Goal: Task Accomplishment & Management: Use online tool/utility

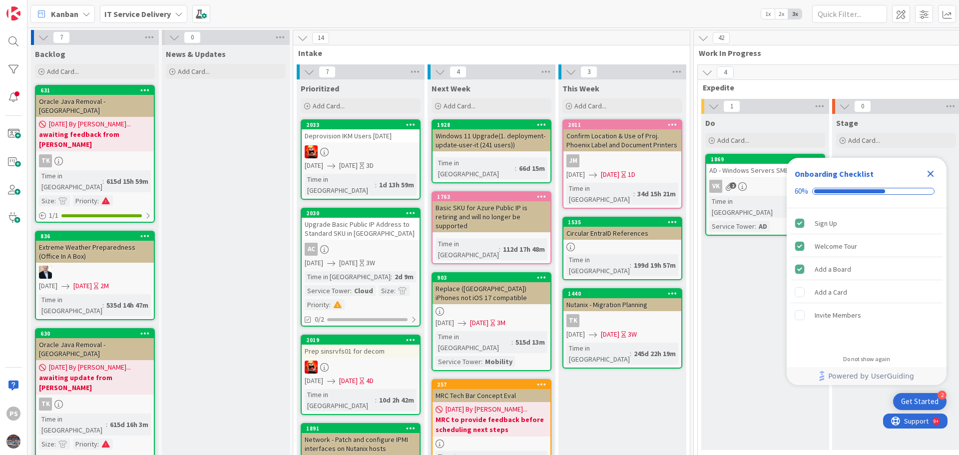
click at [934, 175] on icon "Close Checklist" at bounding box center [930, 174] width 12 height 12
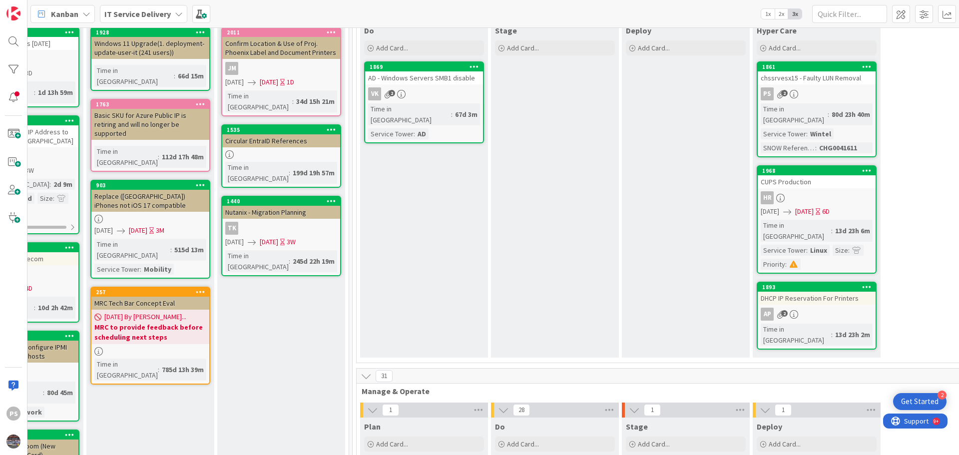
scroll to position [250, 341]
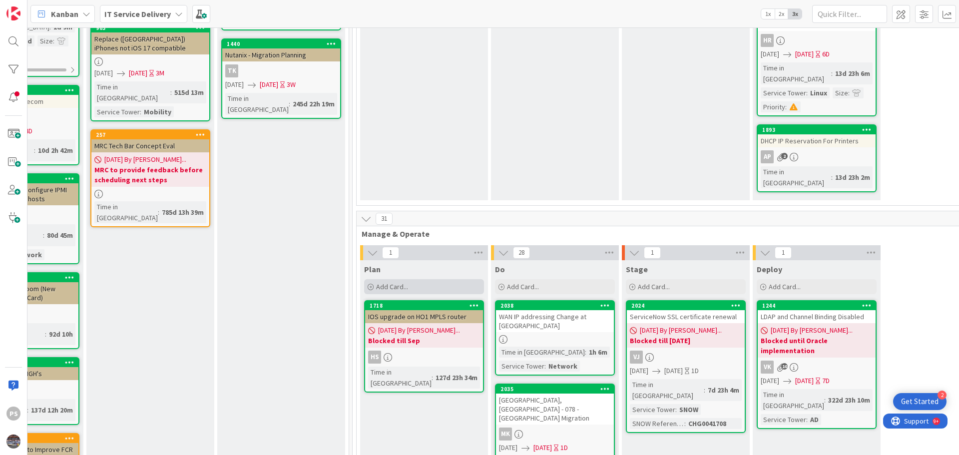
click at [405, 282] on span "Add Card..." at bounding box center [392, 286] width 32 height 9
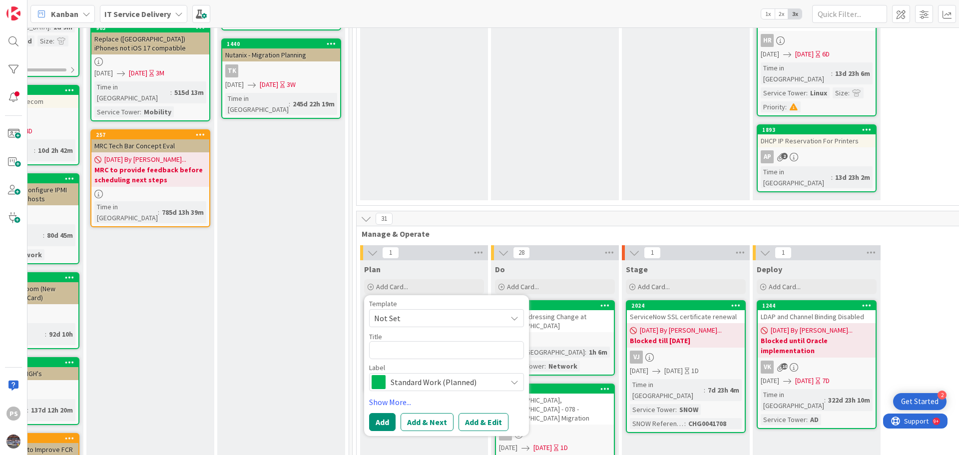
click at [407, 341] on textarea at bounding box center [446, 350] width 155 height 18
type textarea "x"
type textarea "D"
type textarea "x"
type textarea "De"
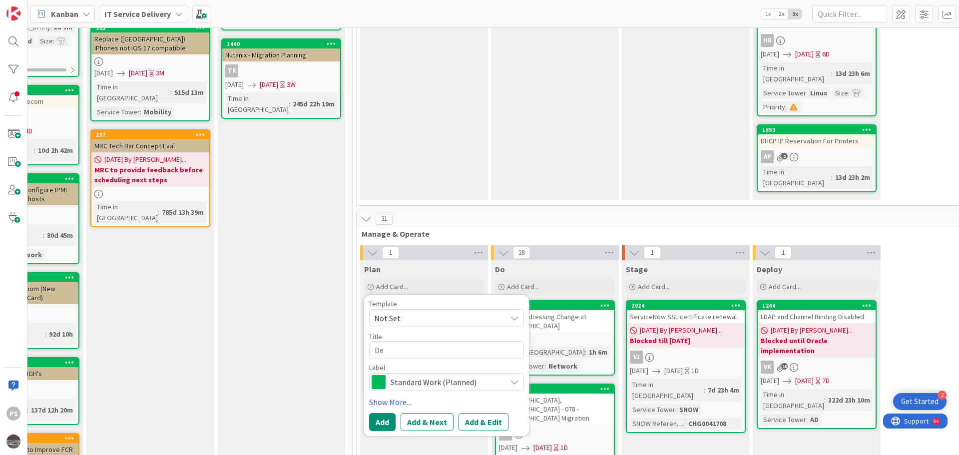
type textarea "x"
type textarea "Dec"
type textarea "x"
type textarea "Deco"
type textarea "x"
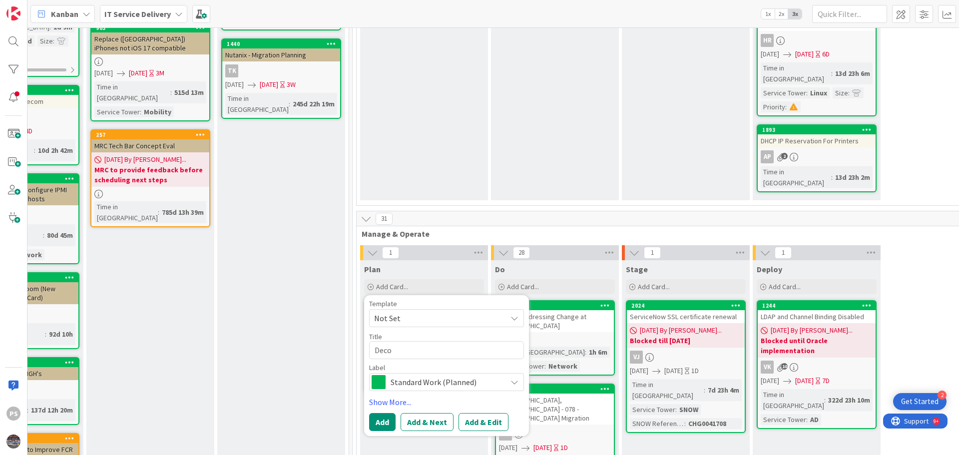
type textarea "Decom"
type textarea "x"
type textarea "Decom"
type textarea "x"
type textarea "Decom o"
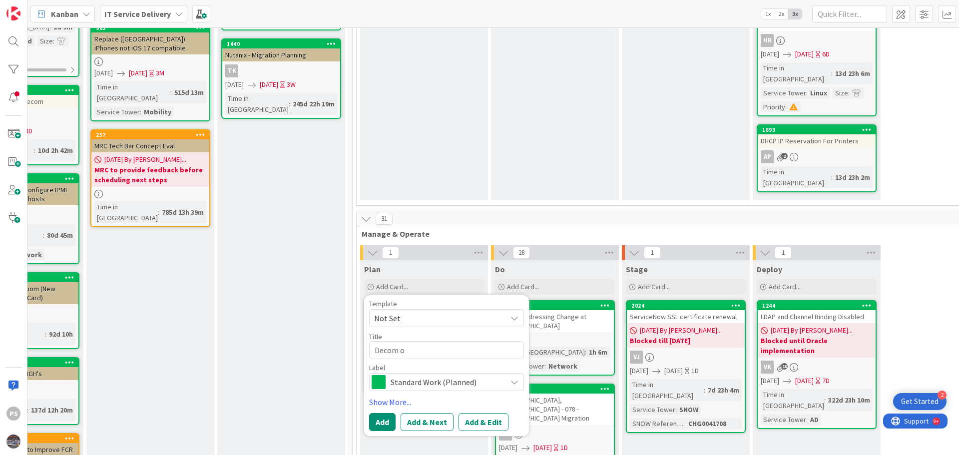
type textarea "x"
type textarea "Decom of"
type textarea "x"
type textarea "Decom of"
type textarea "x"
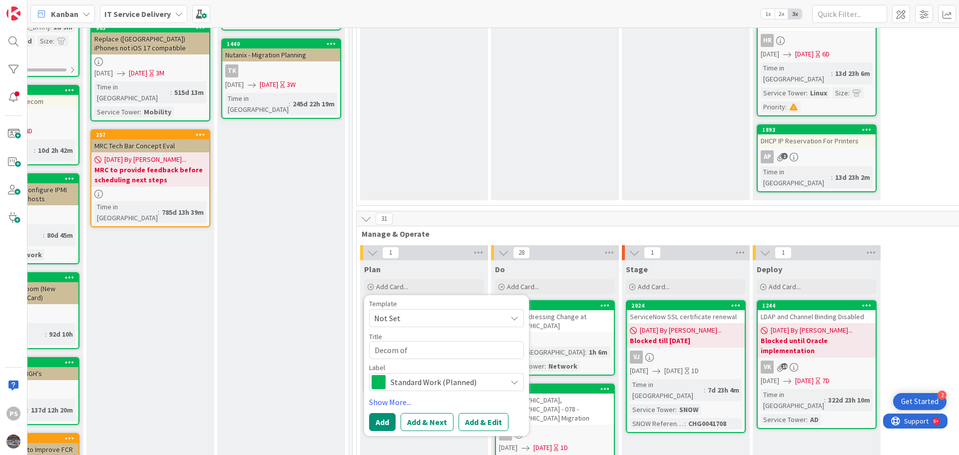
type textarea "Decom of"
type textarea "x"
type textarea "Decom o"
type textarea "x"
type textarea "Decom"
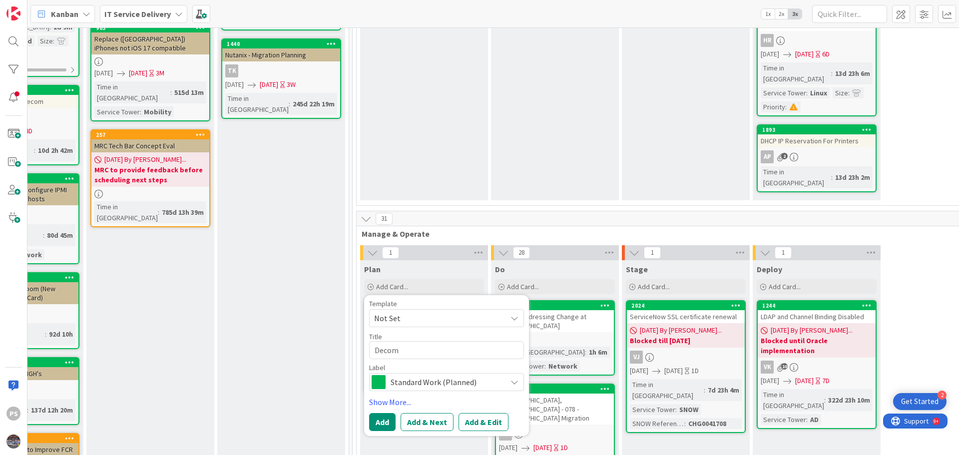
type textarea "x"
type textarea "Decom"
type textarea "x"
type textarea "Deco"
type textarea "x"
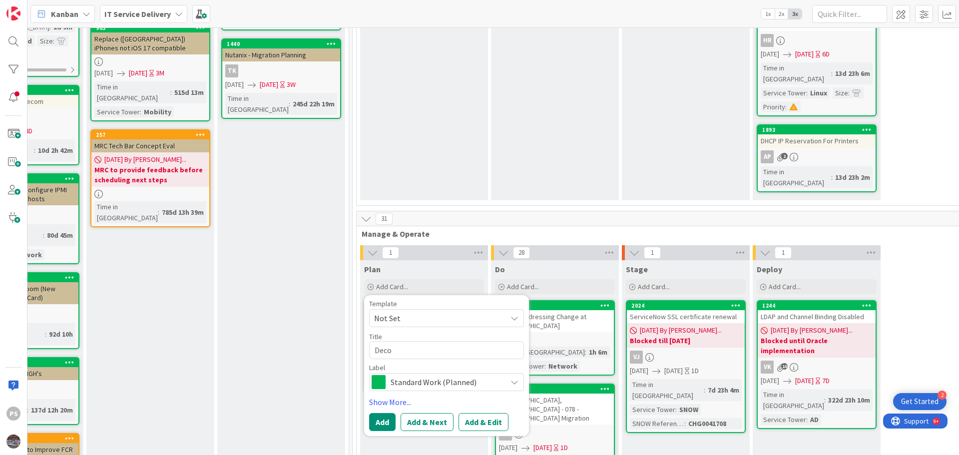
type textarea "Dec"
type textarea "x"
type textarea "De"
type textarea "x"
type textarea "D"
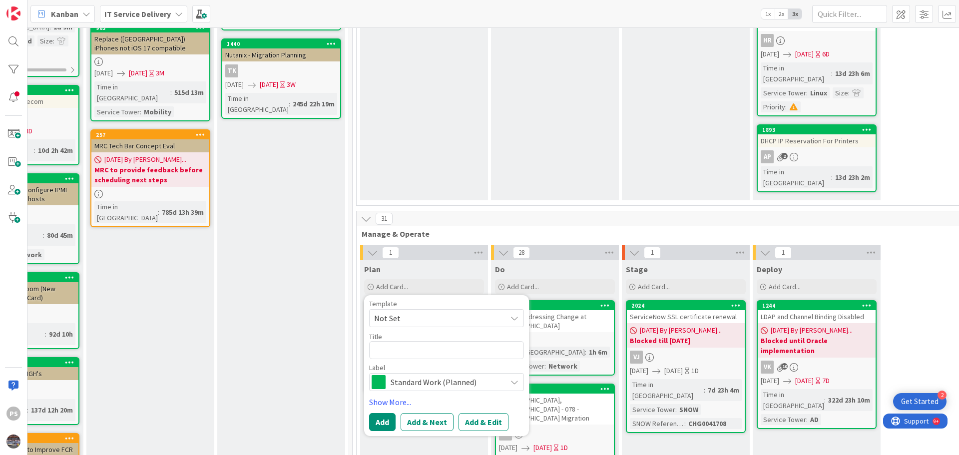
type textarea "x"
type textarea "D"
type textarea "x"
type textarea "De"
type textarea "x"
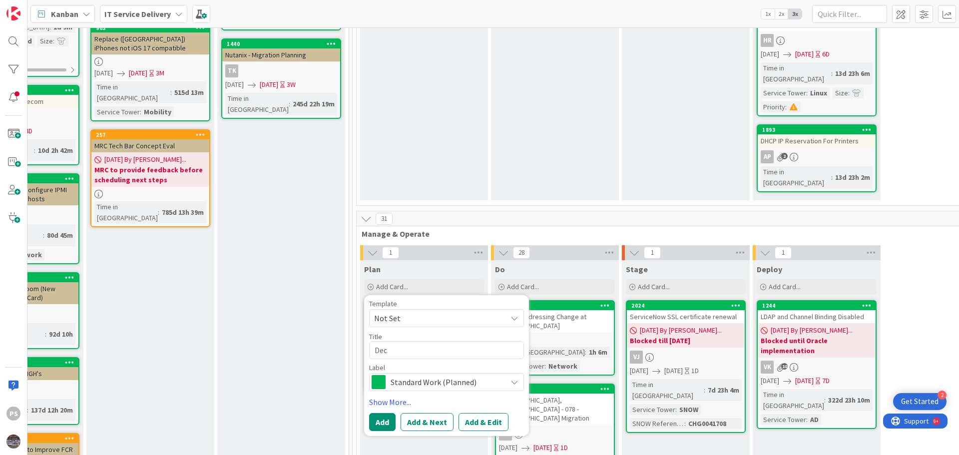
type textarea "Deco"
type textarea "x"
type textarea "Decom"
type textarea "x"
type textarea "Decomm"
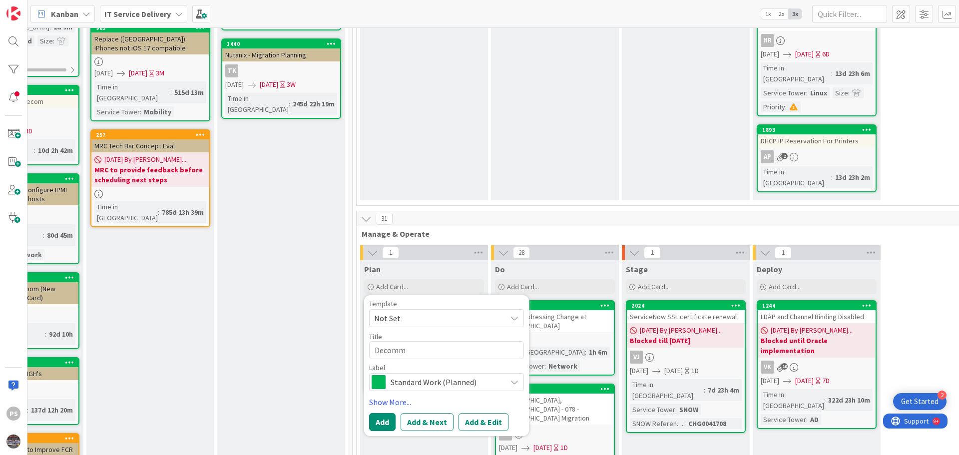
type textarea "x"
type textarea "Decommi"
type textarea "x"
type textarea "Decommis"
type textarea "x"
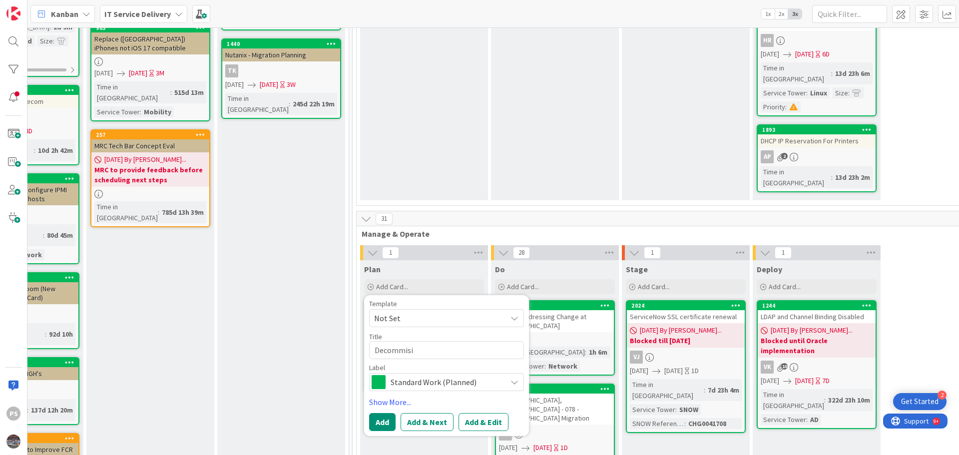
type textarea "Decommisio"
type textarea "x"
type textarea "Decommision"
type textarea "x"
type textarea "Decommision"
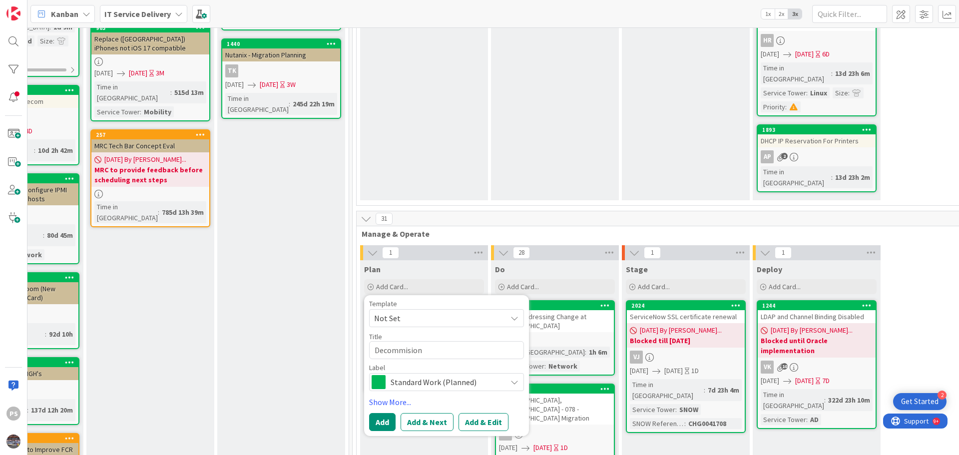
type textarea "x"
type textarea "Decommision of"
type textarea "x"
type textarea "Decommision of"
type textarea "x"
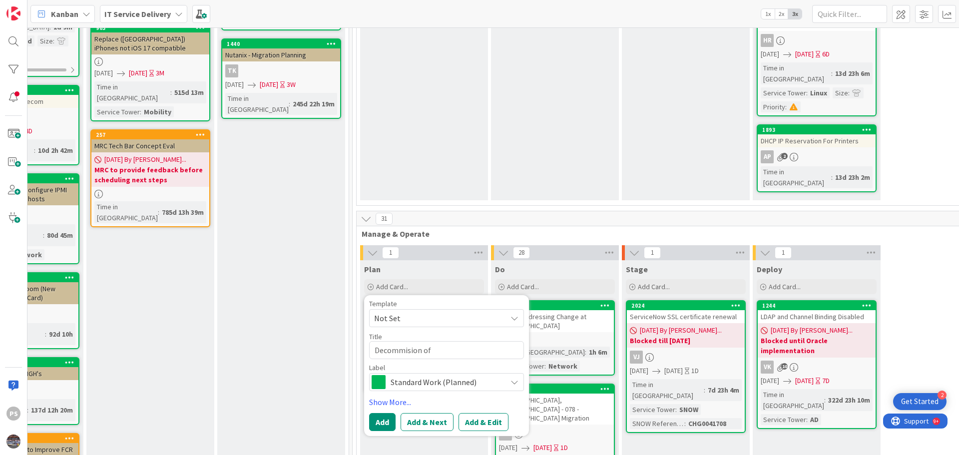
type textarea "Decommision of t"
type textarea "x"
type textarea "Decommision of te"
type textarea "x"
type textarea "Decommision of tes"
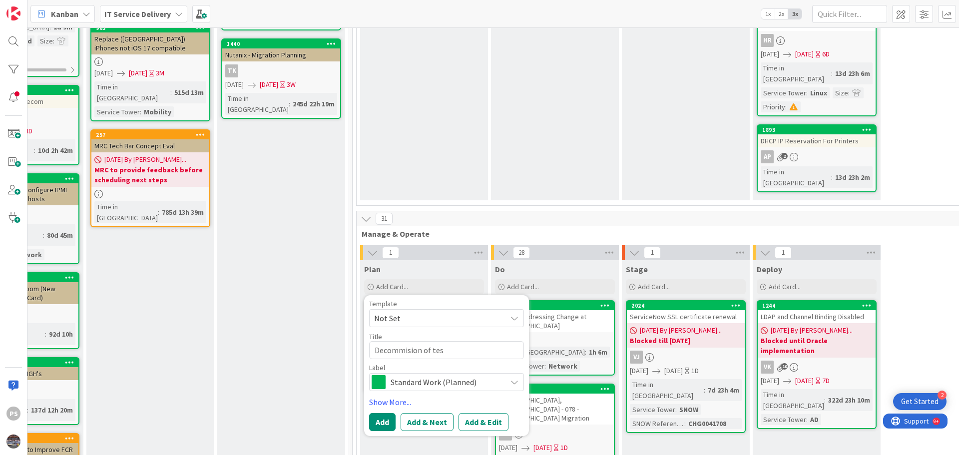
type textarea "x"
type textarea "Decommision of test"
type textarea "x"
type textarea "Decommision of test"
type textarea "x"
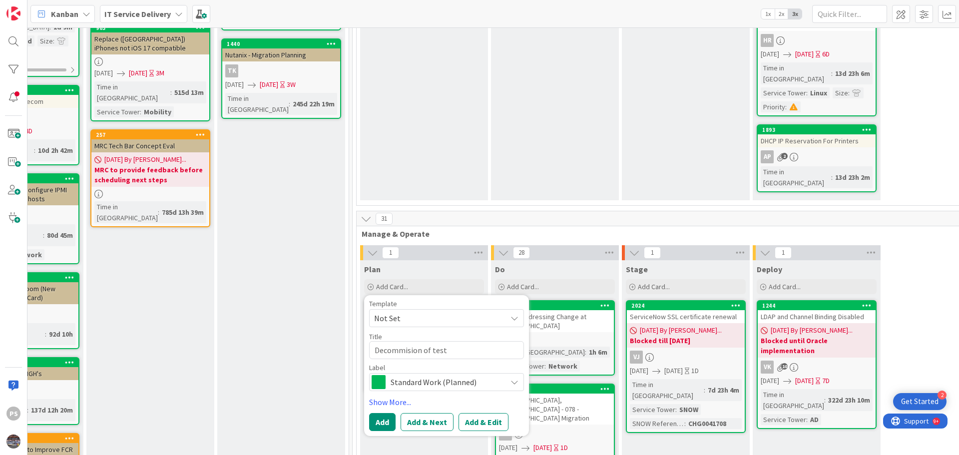
type textarea "Decommision of test d"
type textarea "x"
type textarea "Decommision of test do"
type textarea "x"
type textarea "Decommision of test dom"
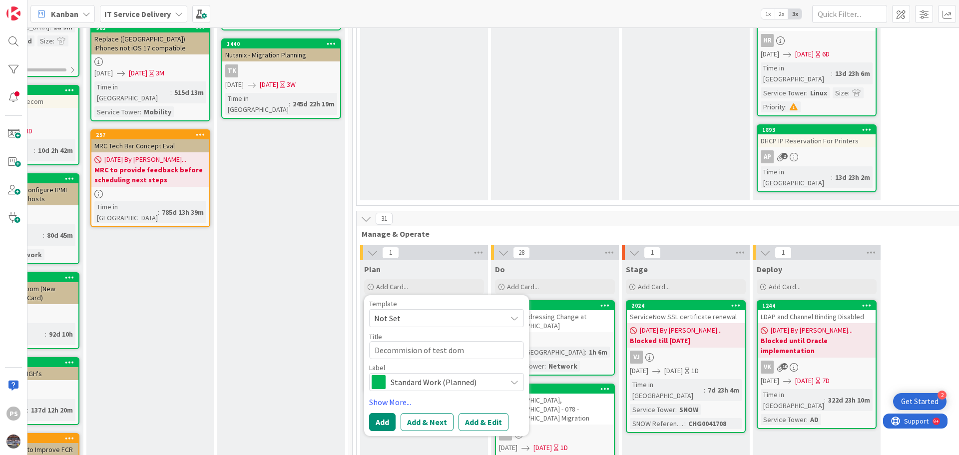
type textarea "x"
type textarea "Decommision of test do"
type textarea "x"
type textarea "Decommision of test d"
type textarea "x"
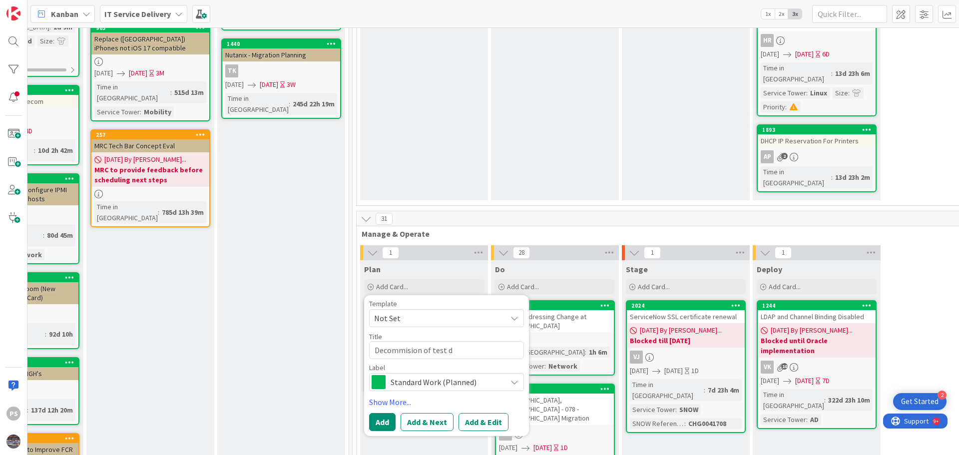
type textarea "Decommision of test"
type textarea "x"
type textarea "Decommision of test e"
type textarea "x"
type textarea "Decommision of test en"
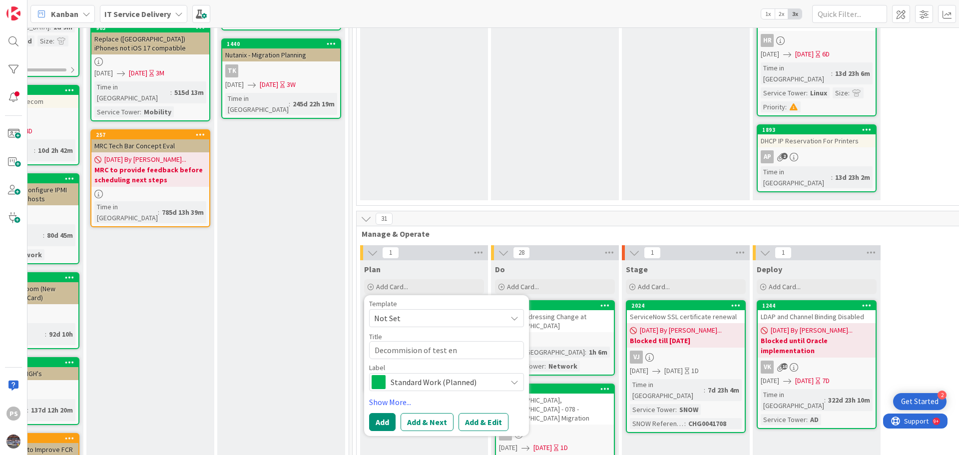
type textarea "x"
type textarea "Decommision of test e"
type textarea "x"
type textarea "Decommision of test"
type textarea "x"
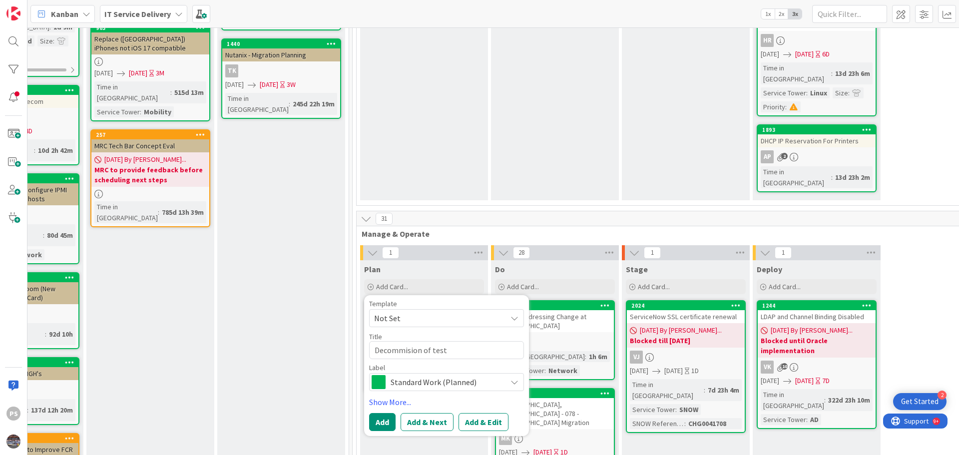
type textarea "Decommision of Atest"
type textarea "x"
type textarea "Decommision of ADtest"
type textarea "x"
type textarea "Decommision of AD test"
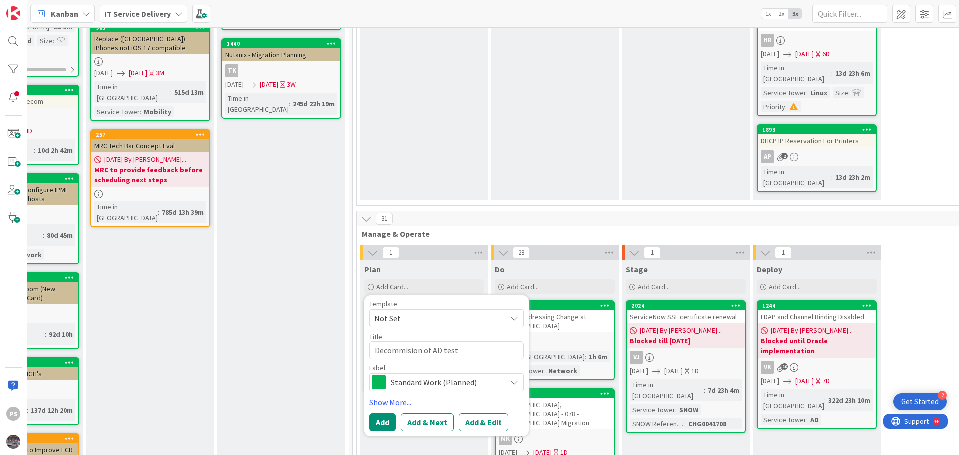
type textarea "x"
type textarea "Decommision of AD atest"
type textarea "x"
type textarea "Decommision of AD antest"
type textarea "x"
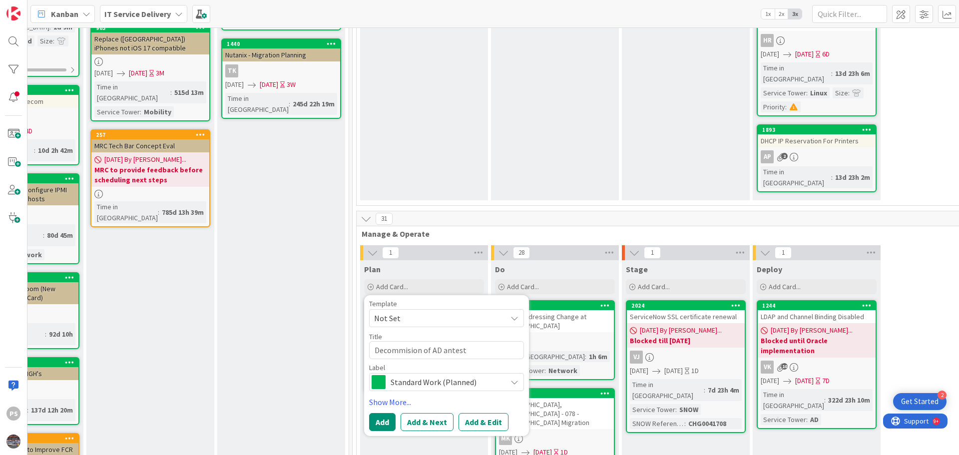
type textarea "Decommision of AD andtest"
type textarea "x"
type textarea "Decommision of AD and test"
type textarea "x"
type textarea "Decommision of AD and qtest"
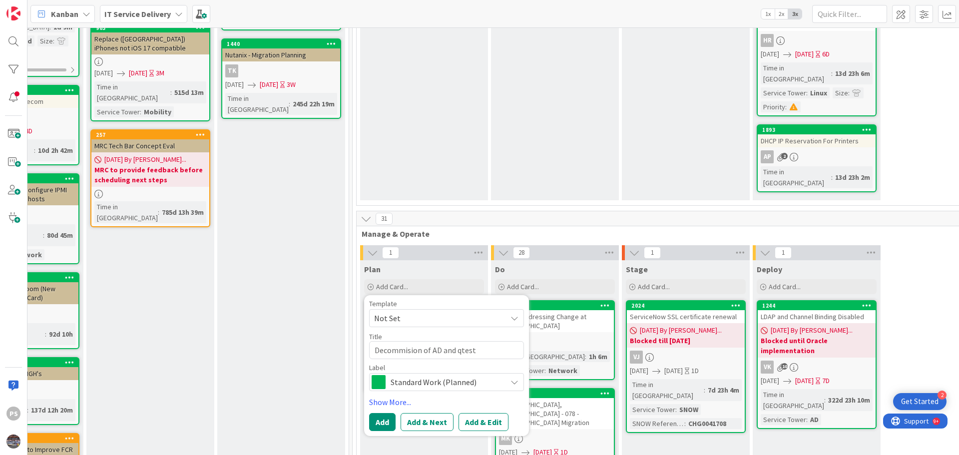
type textarea "x"
type textarea "Decommision of AD and qutest"
type textarea "x"
type textarea "Decommision of AD and quetest"
type textarea "x"
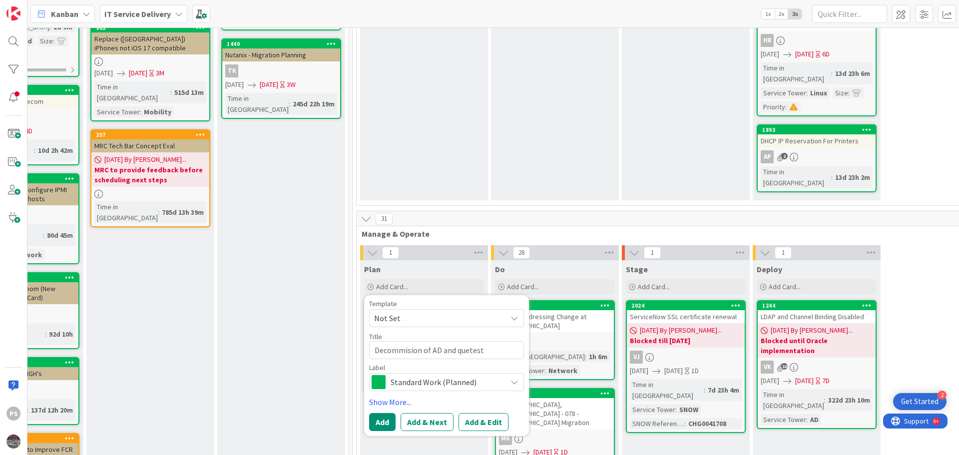
type textarea "Decommision of AD and questest"
type textarea "x"
type textarea "Decommision of AD and questtest"
type textarea "x"
type textarea "Decommision of AD and quest test"
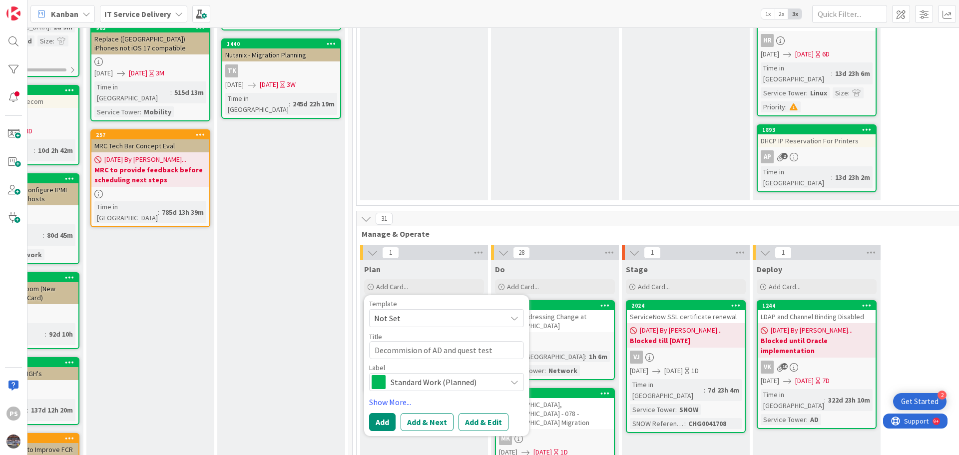
type textarea "x"
type textarea "Decommision of AD and quest test e"
type textarea "x"
type textarea "Decommision of AD and quest test en"
type textarea "x"
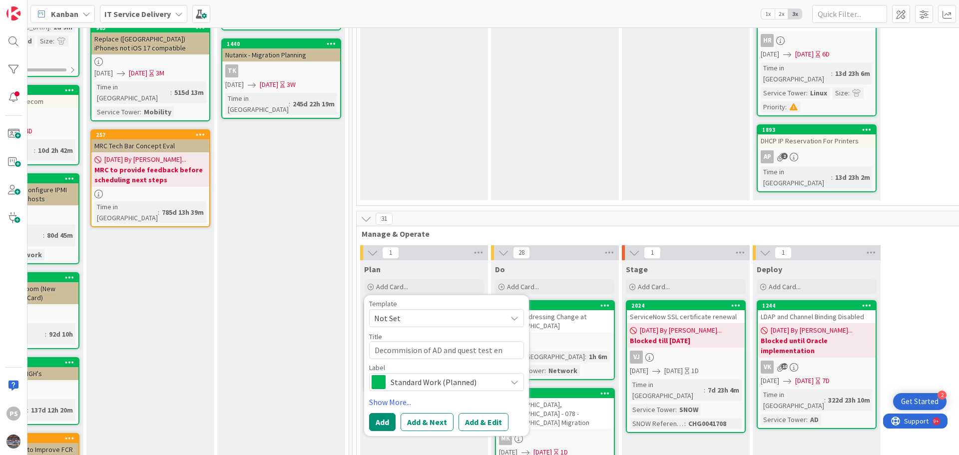
type textarea "Decommision of AD and quest test env"
type textarea "x"
type textarea "Decommision of AD and quest test envo"
type textarea "x"
type textarea "Decommision of AD and quest test envoi"
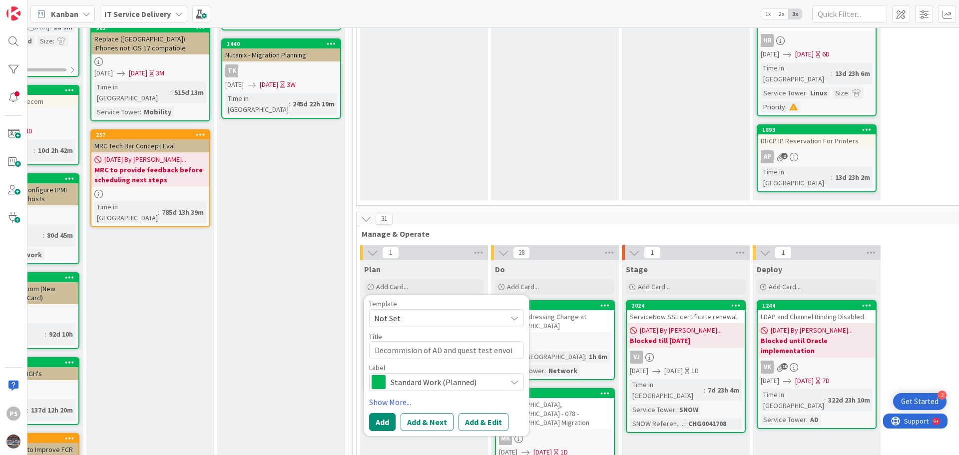
type textarea "x"
type textarea "Decommision of AD and quest test envoir"
type textarea "x"
type textarea "Decommision of AD and quest test envoirn"
type textarea "x"
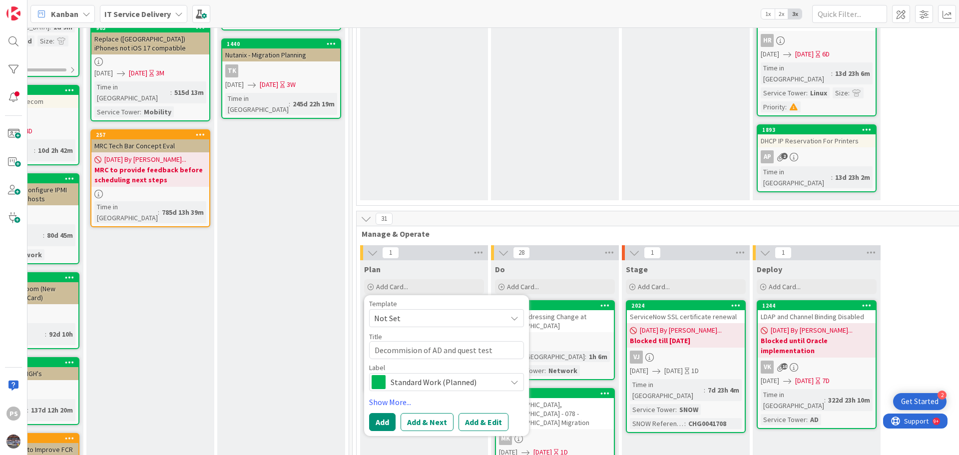
type textarea "Decommision of AD and quest test envoirnm"
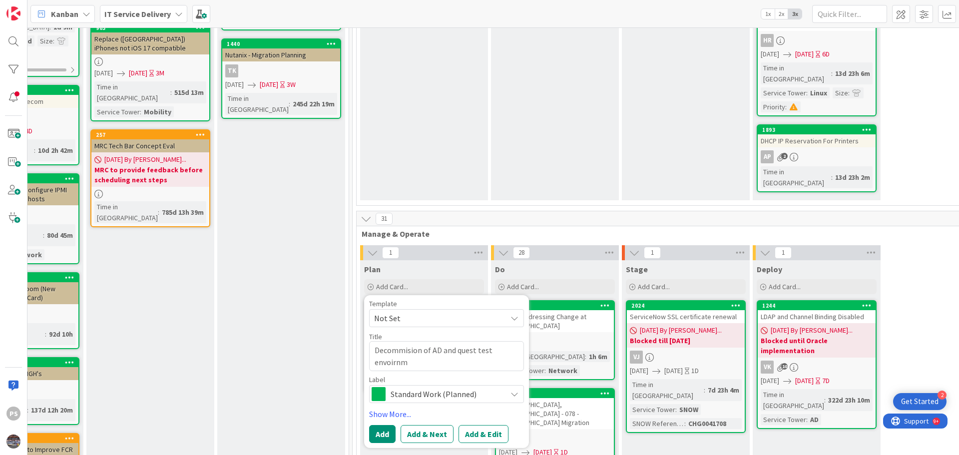
type textarea "x"
type textarea "Decommision of AD and quest test envoirnme"
type textarea "x"
type textarea "Decommision of AD and quest test envoirnmen"
type textarea "x"
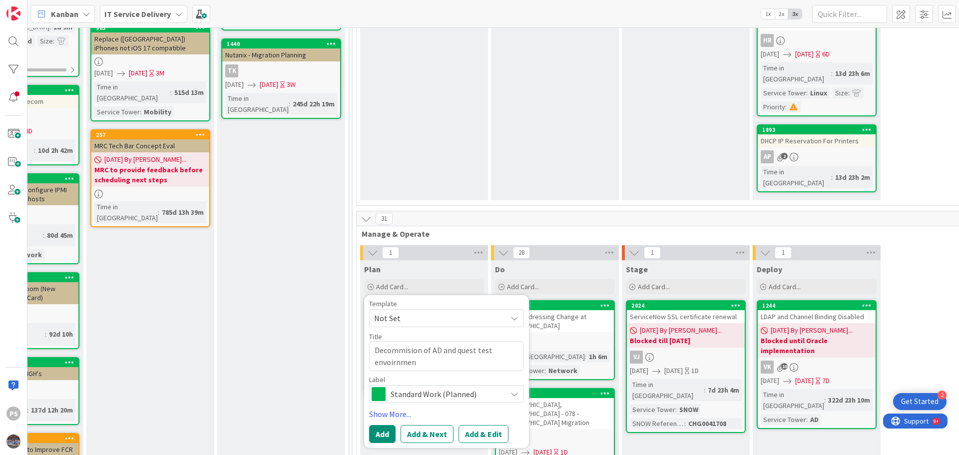
type textarea "Decommision of AD and quest test envoirnment"
click at [390, 341] on textarea "Decommision of AD and quest test envoirnment" at bounding box center [446, 356] width 155 height 30
click at [391, 341] on textarea "Decommision of AD and quest test envoirnment" at bounding box center [446, 356] width 155 height 30
type textarea "x"
type textarea "Decommission of AD and quest test envoirnment"
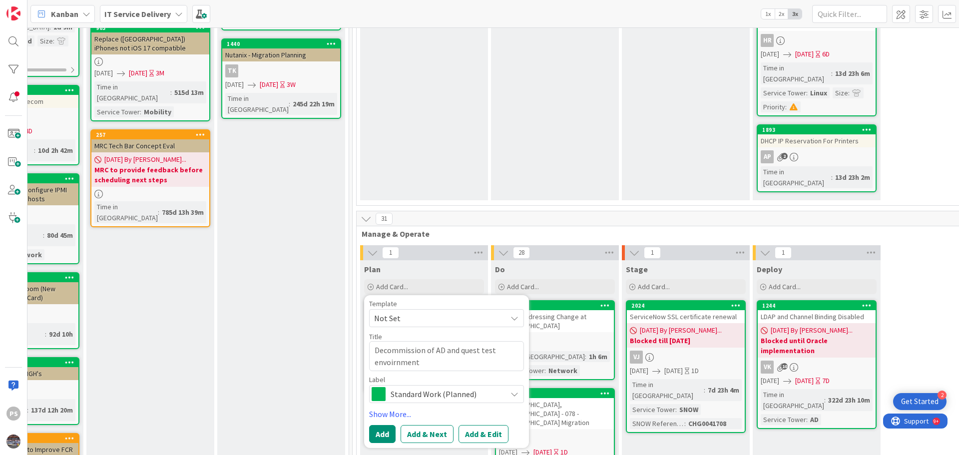
click at [399, 341] on textarea "Decommission of AD and quest test envoirnment" at bounding box center [446, 356] width 155 height 30
type textarea "x"
type textarea "Decommission of AD and quest test environment"
click at [481, 425] on button "Add & Edit" at bounding box center [483, 434] width 50 height 18
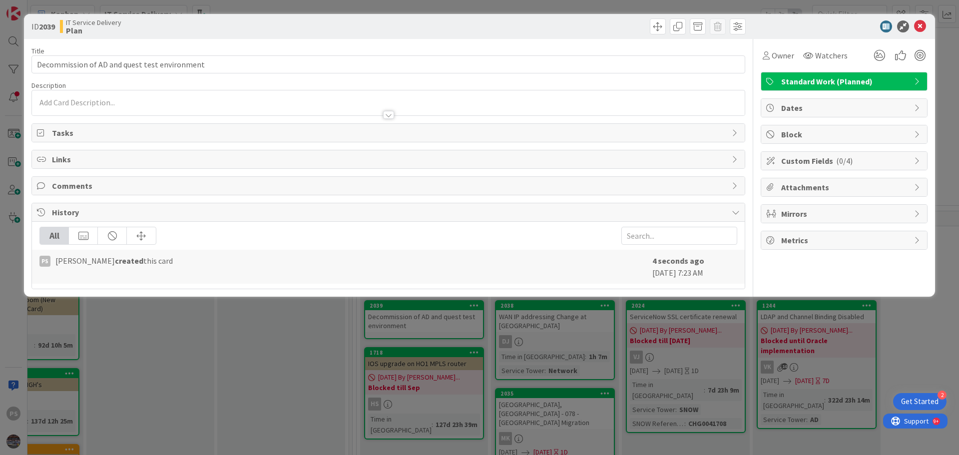
click at [81, 97] on div at bounding box center [388, 102] width 713 height 25
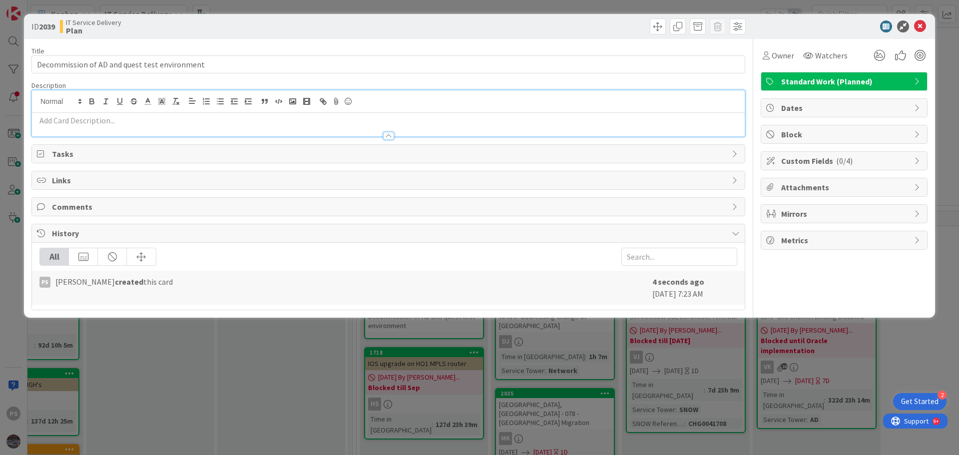
click at [78, 119] on p at bounding box center [388, 120] width 703 height 11
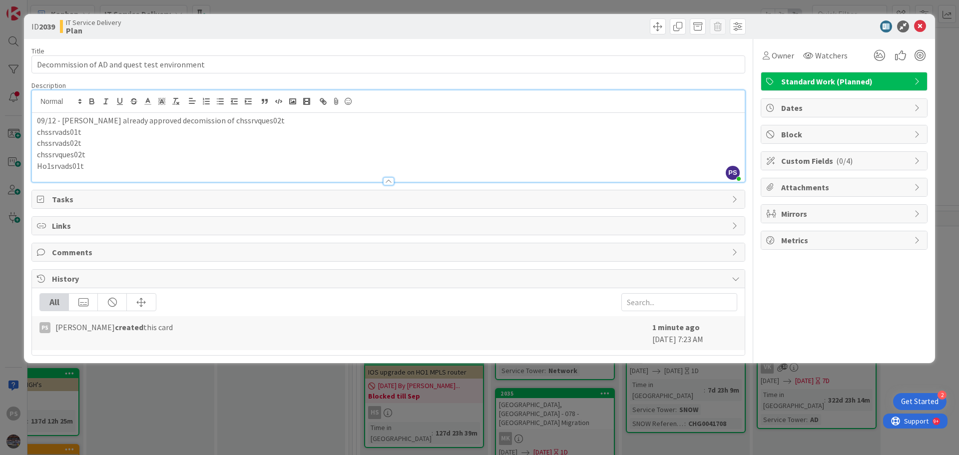
click at [168, 125] on p "09/12 - [PERSON_NAME] already approved decomission of chssrvques02t" at bounding box center [388, 120] width 703 height 11
drag, startPoint x: 168, startPoint y: 125, endPoint x: 180, endPoint y: 131, distance: 13.2
click at [180, 131] on p "chssrvads01t" at bounding box center [388, 131] width 703 height 11
click at [291, 119] on p "09/12 - [PERSON_NAME] already approved decommission of chssrvques02t" at bounding box center [388, 120] width 703 height 11
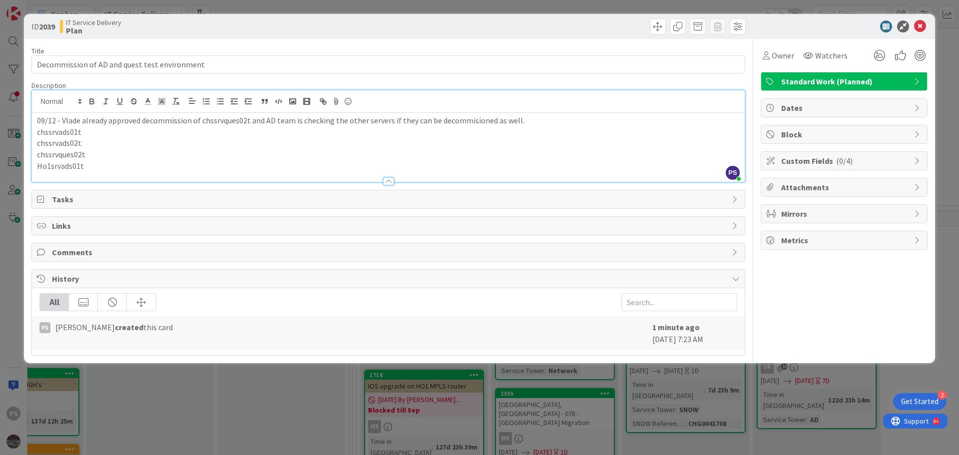
click at [466, 117] on p "09/12 - Vlade already approved decommission of chssrvques02t and AD team is che…" at bounding box center [388, 120] width 703 height 11
click at [365, 123] on p "09/12 - Vlade already approved decommission of chssrvques02t and AD team is che…" at bounding box center [388, 120] width 703 height 11
click at [780, 57] on span "Owner" at bounding box center [783, 55] width 22 height 12
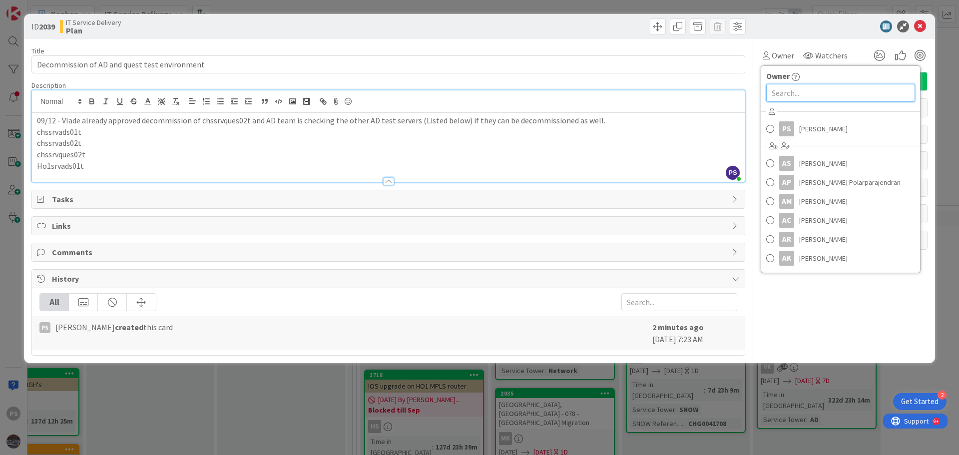
click at [786, 96] on input "text" at bounding box center [840, 93] width 149 height 18
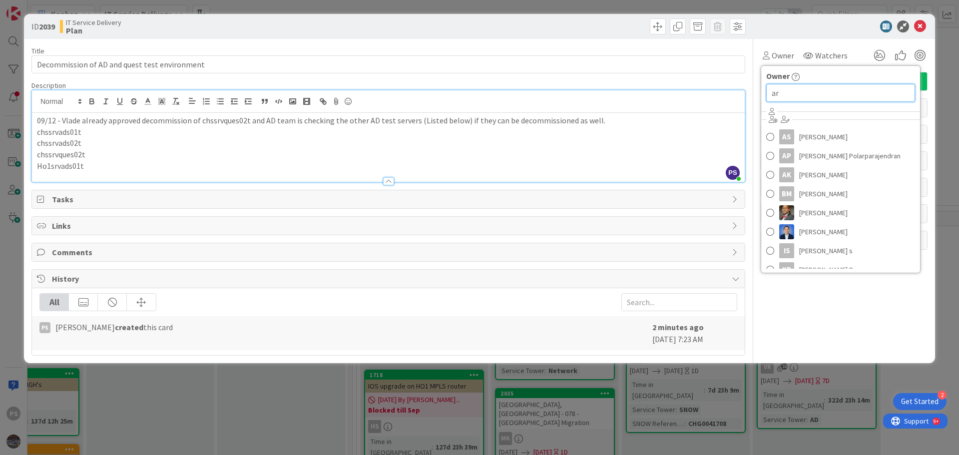
type input "a"
type input "h"
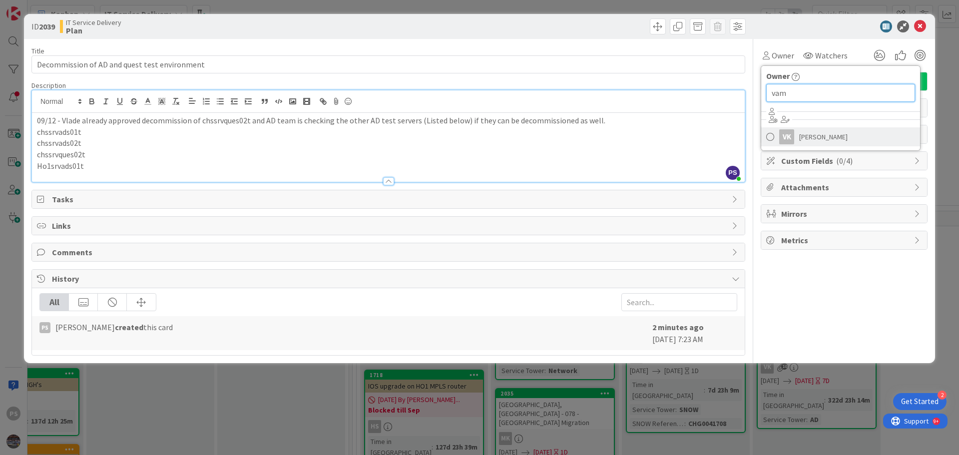
type input "vam"
click at [803, 129] on link "[PERSON_NAME] KRISHNA" at bounding box center [840, 136] width 159 height 19
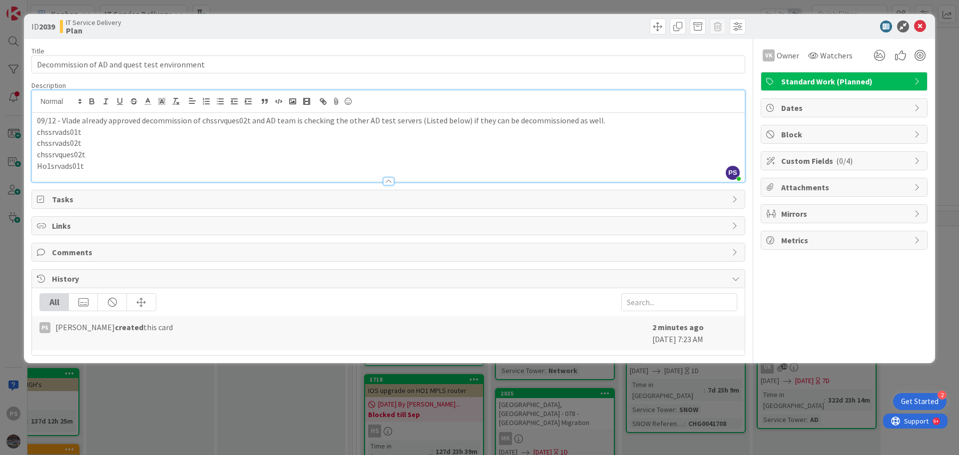
click at [572, 122] on p "09/12 - Vlade already approved decommission of chssrvques02t and AD team is che…" at bounding box center [388, 120] width 703 height 11
click at [919, 26] on icon at bounding box center [920, 26] width 12 height 12
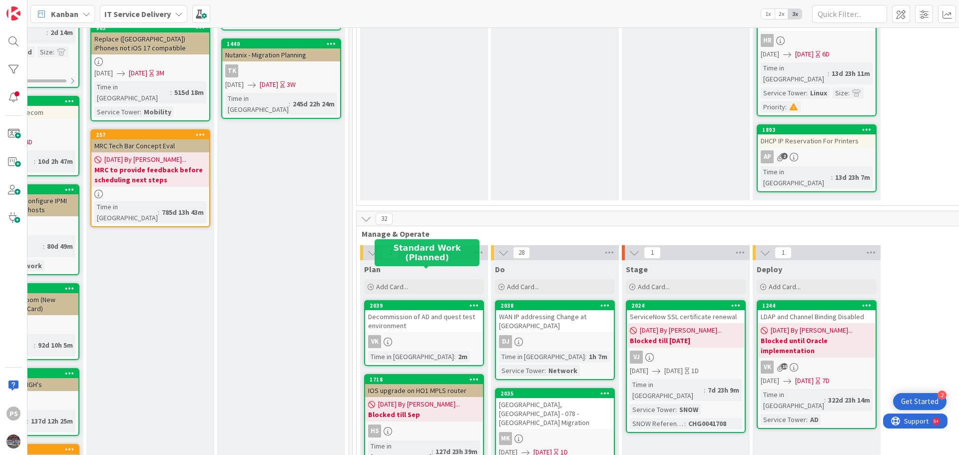
click at [425, 302] on div "2039" at bounding box center [426, 305] width 113 height 7
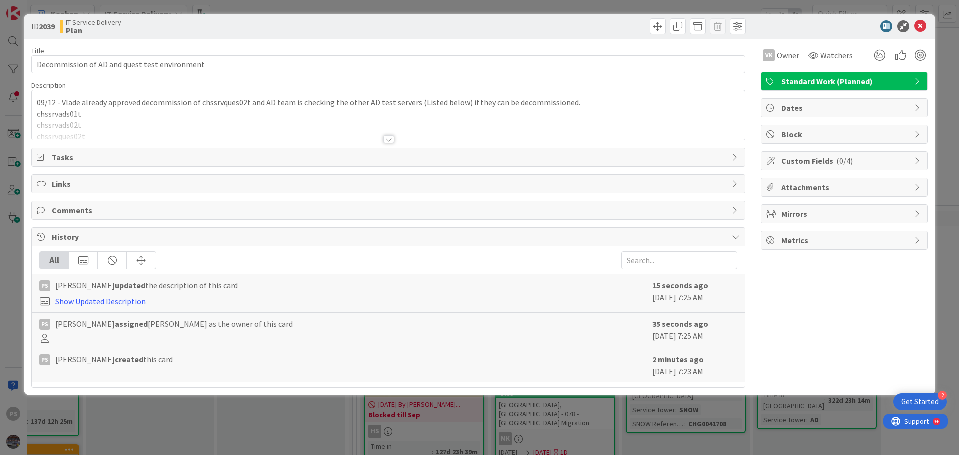
click at [47, 29] on b "2039" at bounding box center [47, 26] width 16 height 10
copy b "2039"
click at [123, 105] on div "PS [PERSON_NAME] just joined 09/12 - Vlade already approved decommission of chs…" at bounding box center [388, 114] width 713 height 49
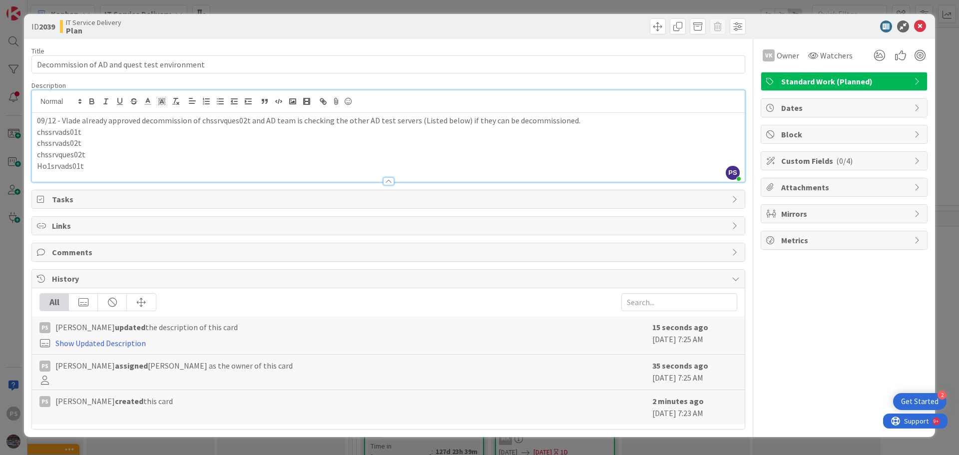
click at [173, 122] on p "09/12 - Vlade already approved decommission of chssrvques02t and AD team is che…" at bounding box center [388, 120] width 703 height 11
click at [246, 128] on p "chssrvads01t" at bounding box center [388, 131] width 703 height 11
click at [304, 126] on p "09/12 - Vlade already approved decommission of chssrvques02t and AD team is che…" at bounding box center [388, 120] width 703 height 11
click at [338, 121] on p "09/12 - Vlade already approved decommission of chssrvques02t and AD team is che…" at bounding box center [388, 120] width 703 height 11
click at [257, 121] on p "09/12 - Vlade already approved decommission of chssrvques02t and AD team is che…" at bounding box center [388, 120] width 703 height 11
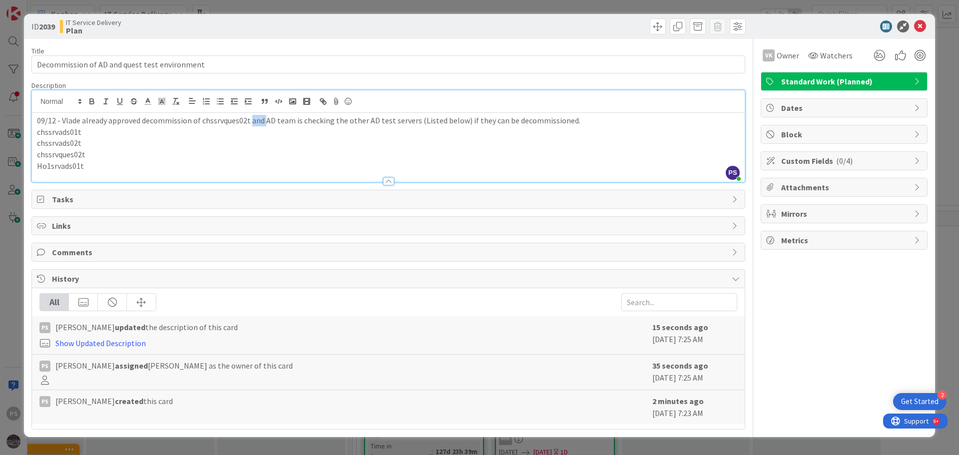
click at [257, 121] on p "09/12 - Vlade already approved decommission of chssrvques02t and AD team is che…" at bounding box center [388, 120] width 703 height 11
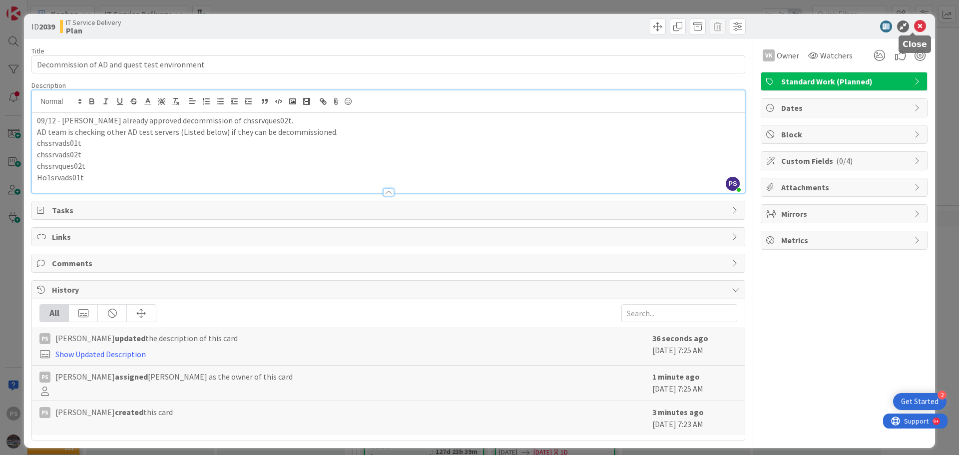
click at [916, 27] on icon at bounding box center [920, 26] width 12 height 12
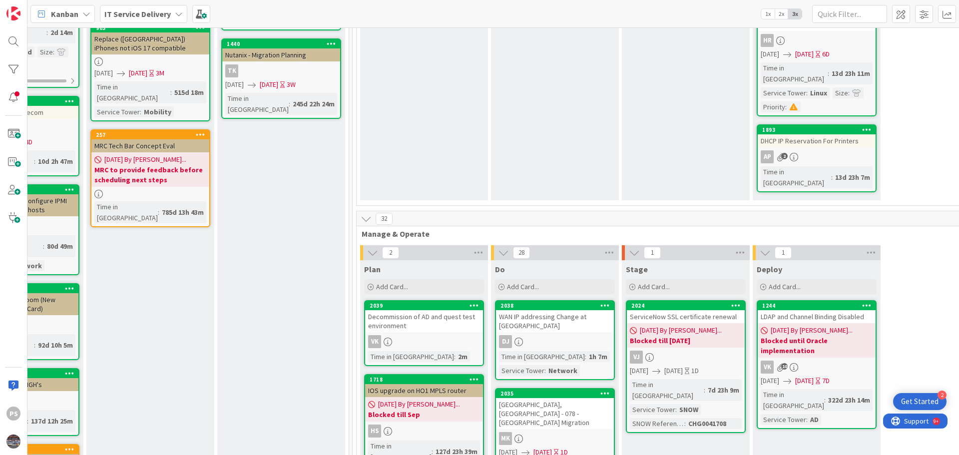
scroll to position [0, 341]
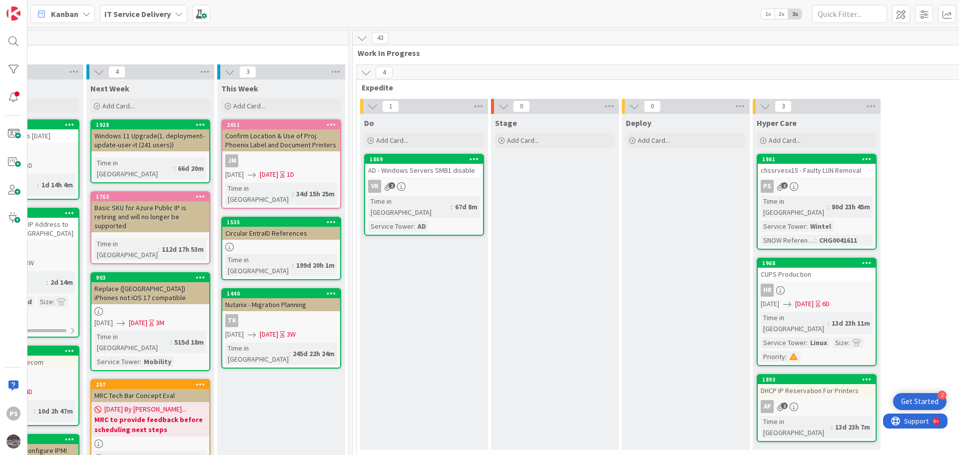
click at [463, 188] on div "VK 2" at bounding box center [424, 186] width 118 height 13
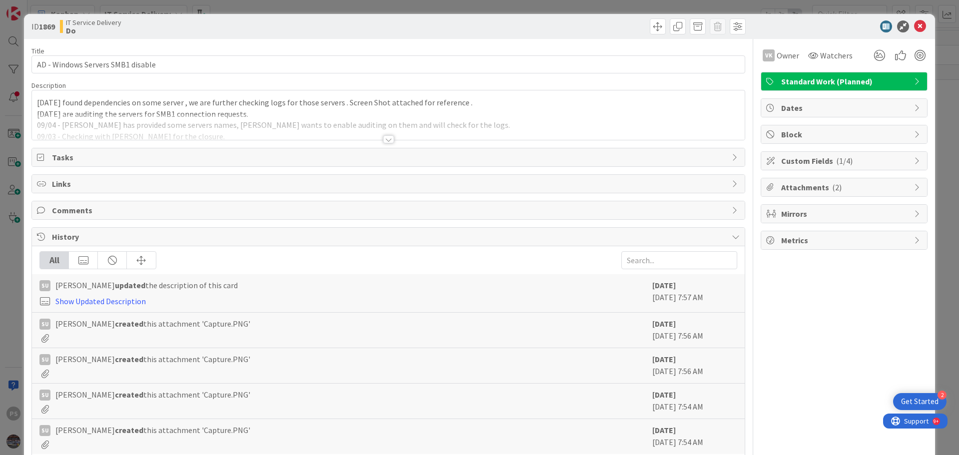
click at [309, 102] on div "[DATE] found dependencies on some server , we are further checking logs for tho…" at bounding box center [388, 114] width 713 height 49
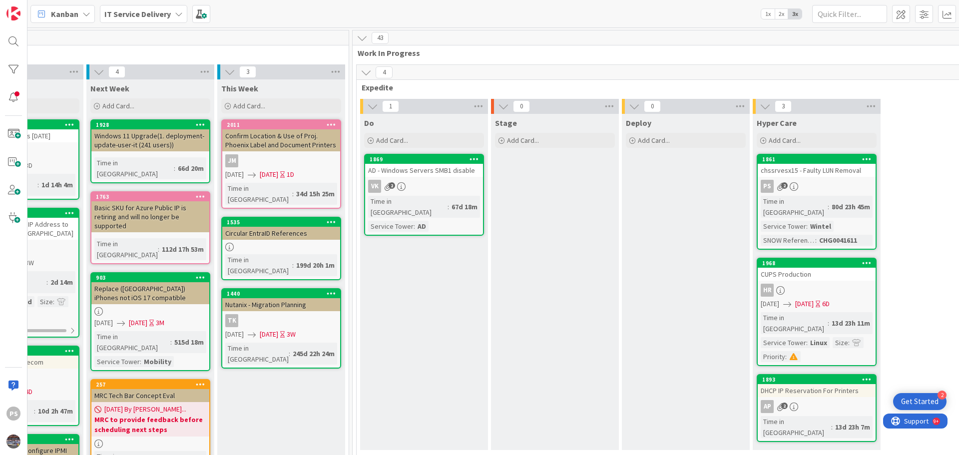
click at [799, 174] on div "chssrvesx15 - Faulty LUN Removal" at bounding box center [817, 170] width 118 height 13
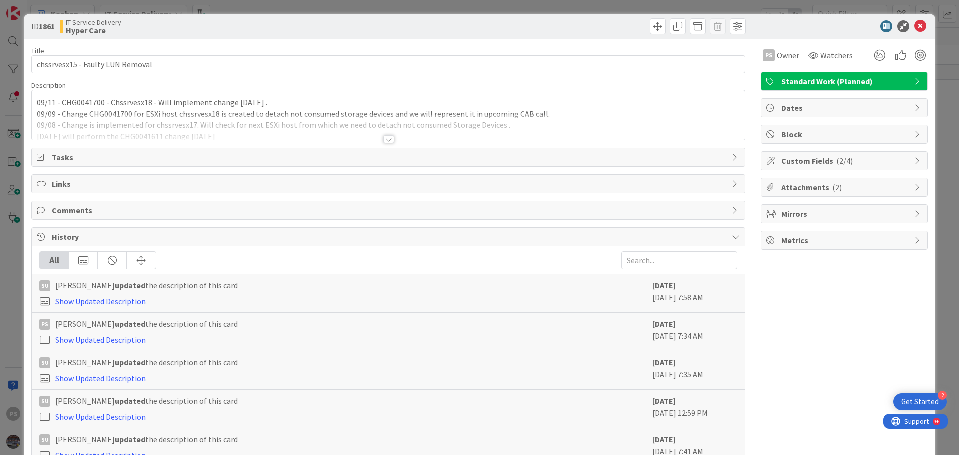
click at [353, 103] on div "09/11 - CHG0041700 - Chssrvesx18 - Will implement change [DATE] . 09/09 - Chang…" at bounding box center [388, 114] width 713 height 49
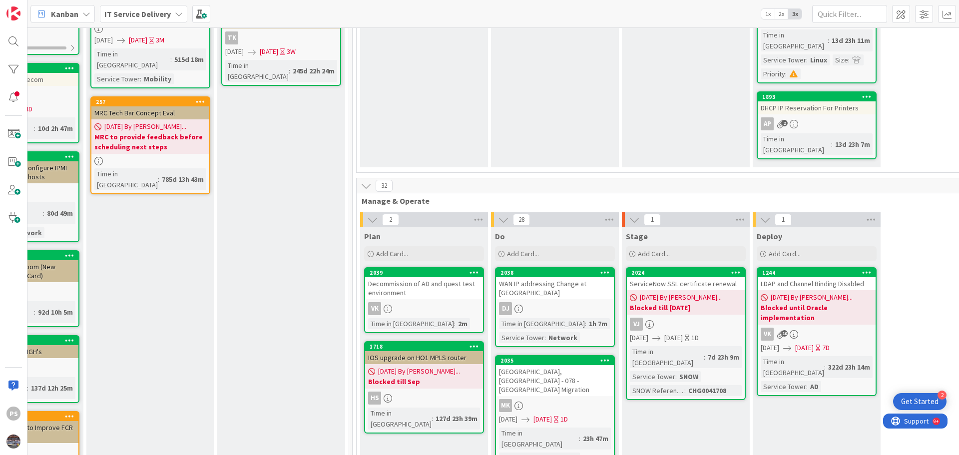
scroll to position [350, 341]
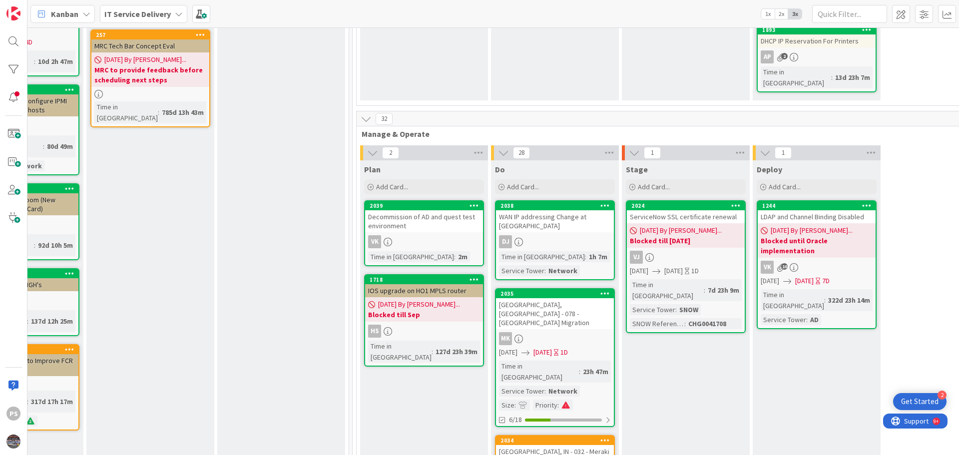
click at [443, 210] on div "Decommission of AD and quest test environment" at bounding box center [424, 221] width 118 height 22
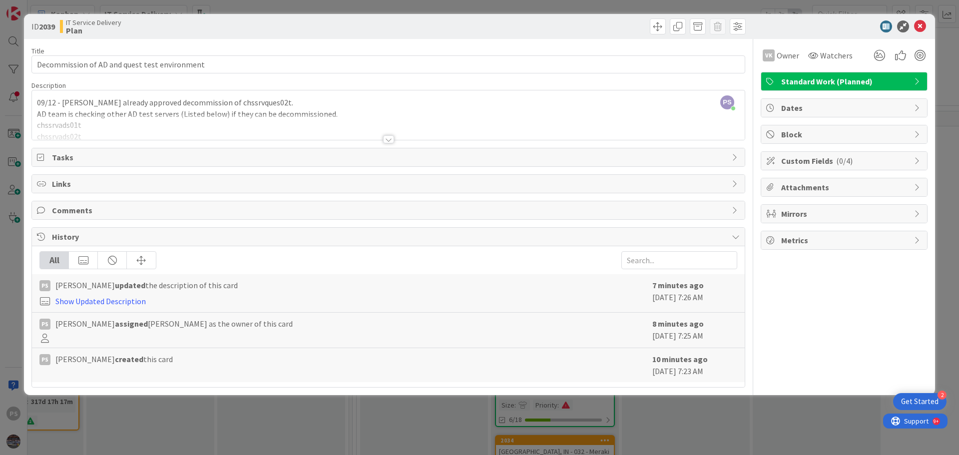
click at [186, 108] on div "PS [PERSON_NAME] just joined 09/12 - Vlade already approved decommission of chs…" at bounding box center [388, 114] width 713 height 49
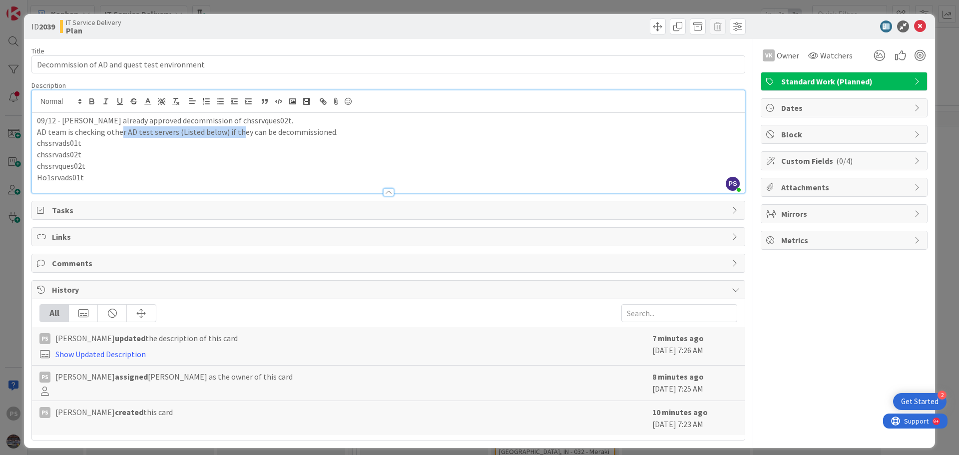
drag, startPoint x: 124, startPoint y: 131, endPoint x: 235, endPoint y: 133, distance: 111.4
click at [235, 133] on p "AD team is checking other AD test servers (Listed below) if they can be decommi…" at bounding box center [388, 131] width 703 height 11
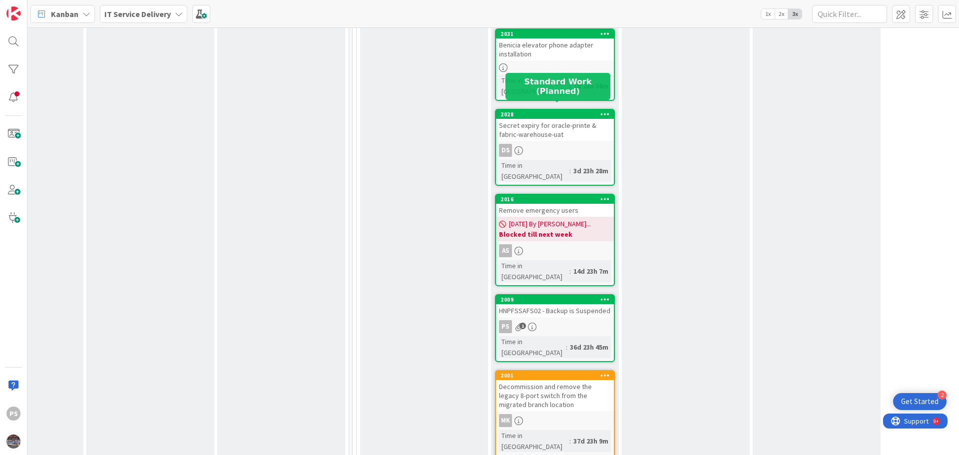
scroll to position [999, 341]
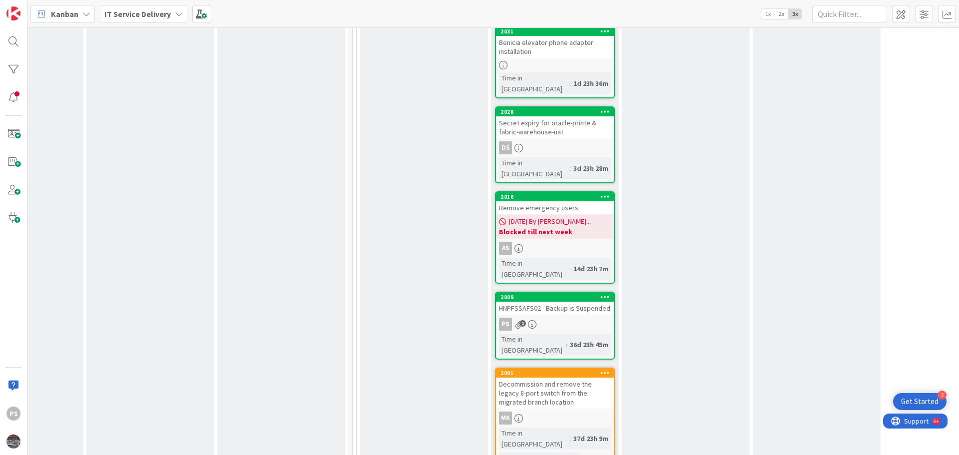
click at [583, 292] on link "2009 HNPFSSAFS02 - Backup is Suspended PS 1 Time in Column : 36d 23h 45m" at bounding box center [555, 326] width 120 height 68
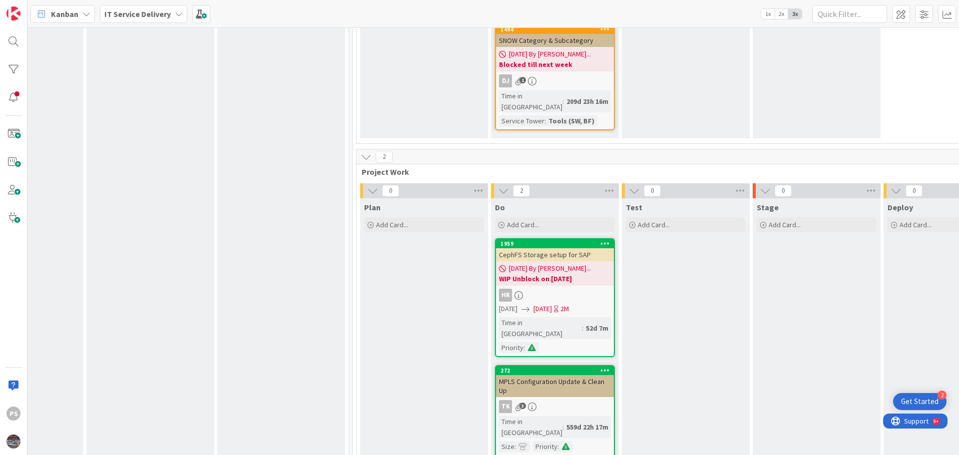
scroll to position [3712, 341]
